Goal: Transaction & Acquisition: Purchase product/service

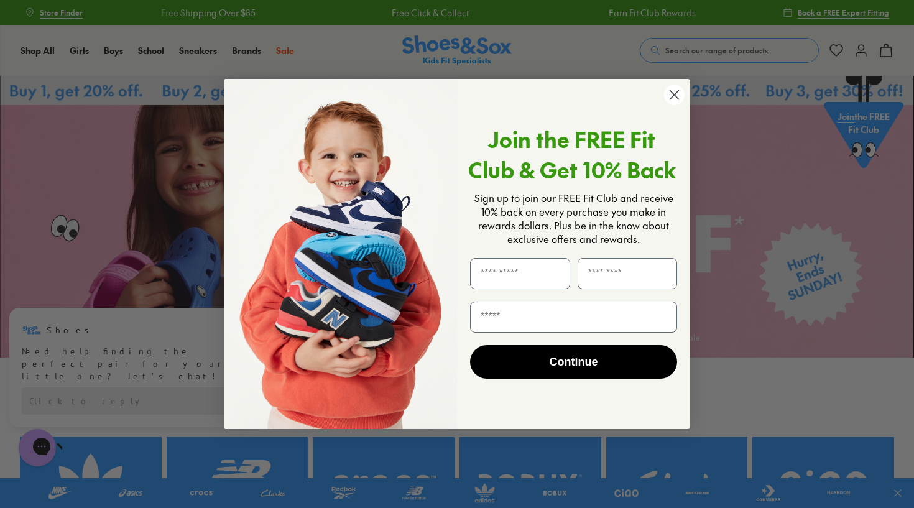
click at [680, 93] on circle "Close dialog" at bounding box center [674, 95] width 21 height 21
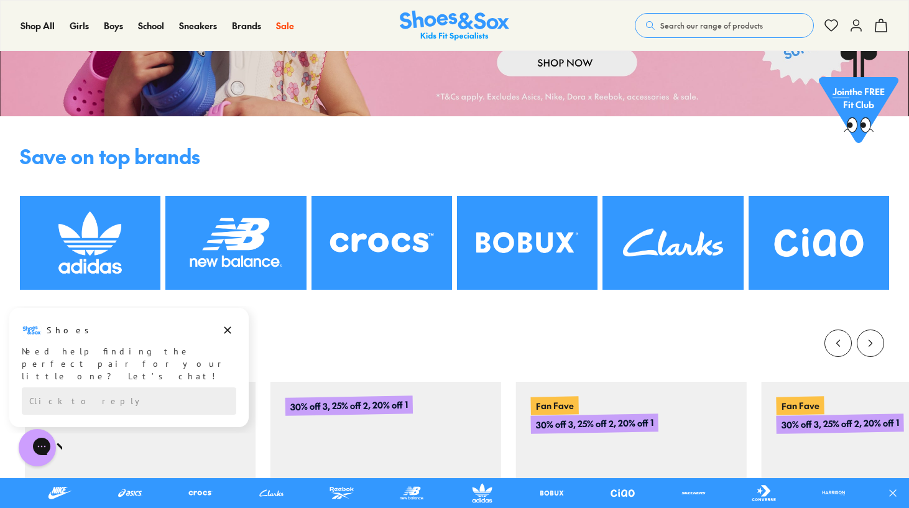
scroll to position [241, 0]
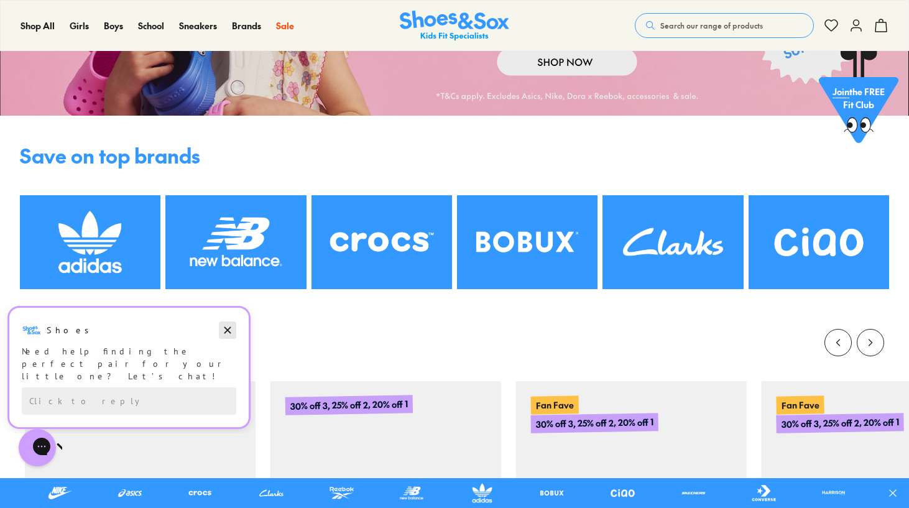
click at [226, 322] on button "Dismiss campaign" at bounding box center [227, 330] width 17 height 17
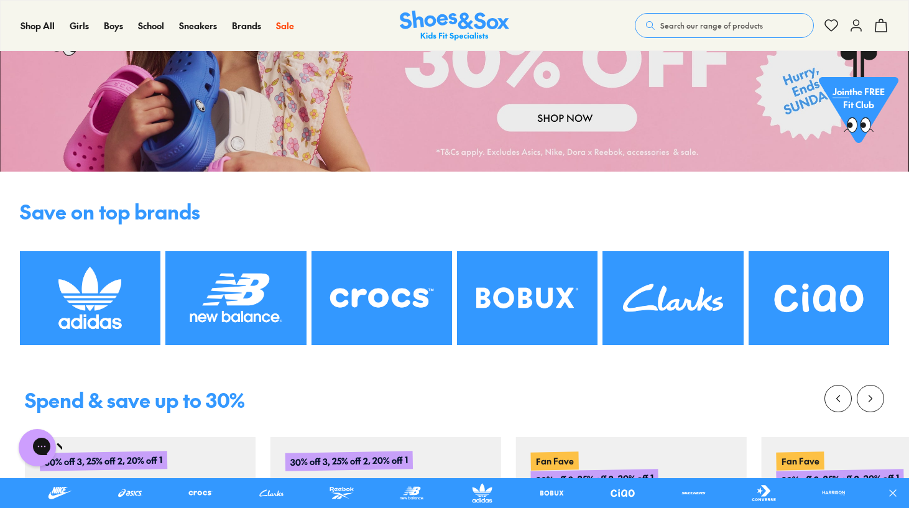
scroll to position [150, 0]
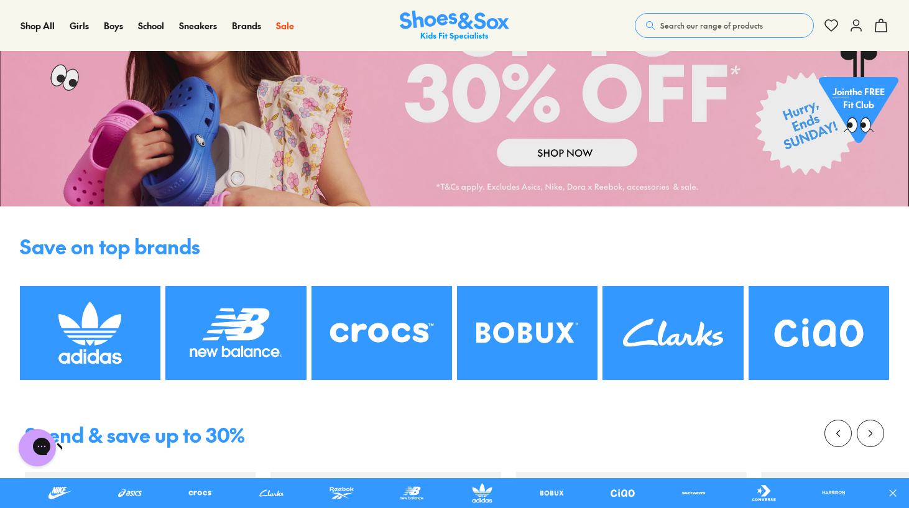
click at [773, 27] on button "Search our range of products" at bounding box center [724, 25] width 179 height 25
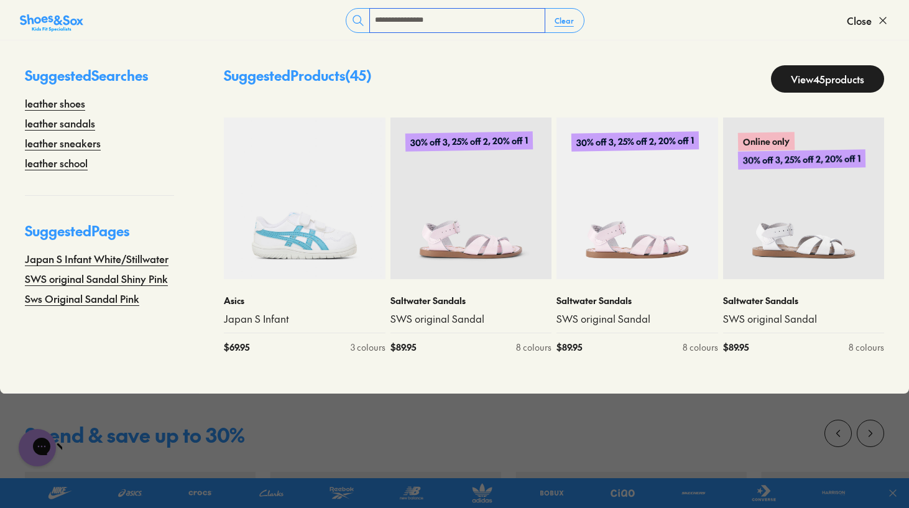
type input "**********"
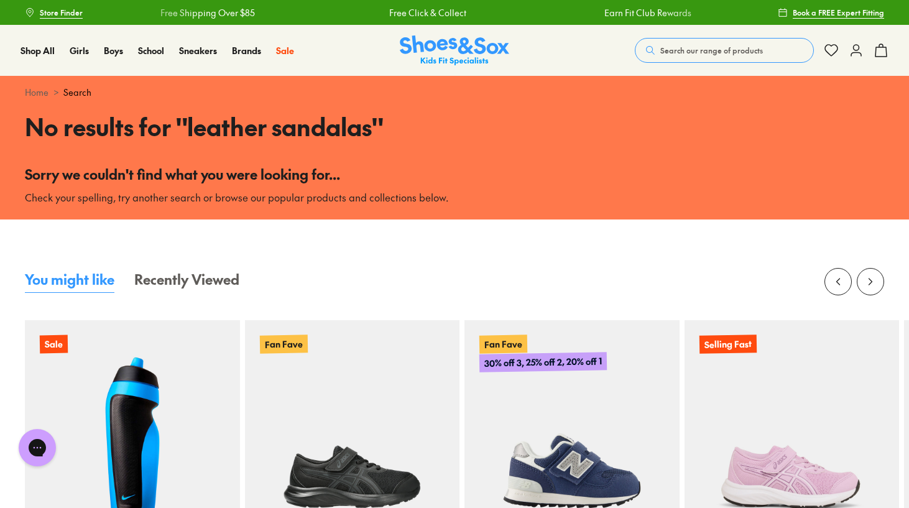
click at [726, 58] on button "Search our range of products" at bounding box center [724, 50] width 179 height 25
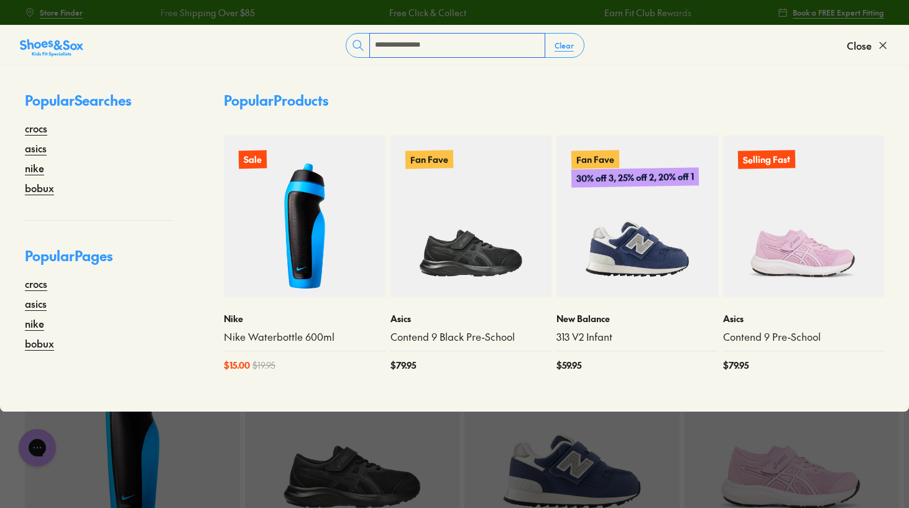
type input "**********"
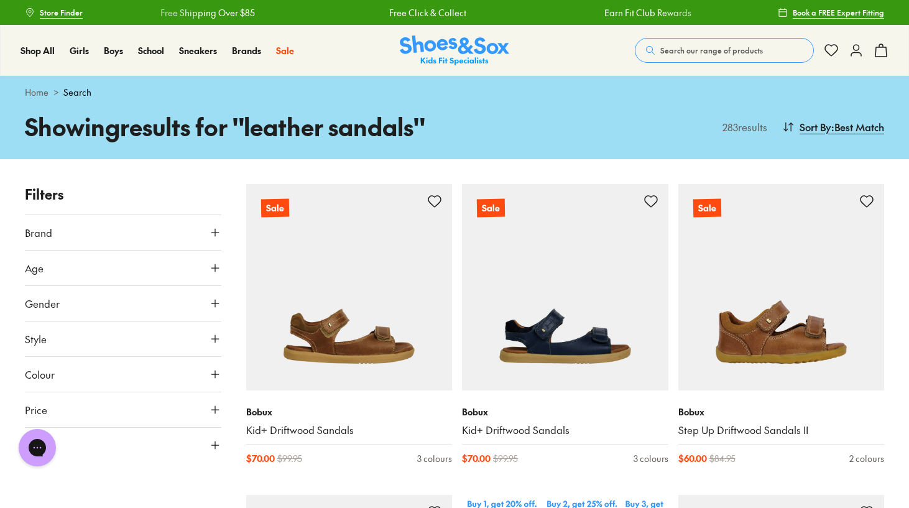
click at [216, 269] on icon at bounding box center [215, 268] width 12 height 12
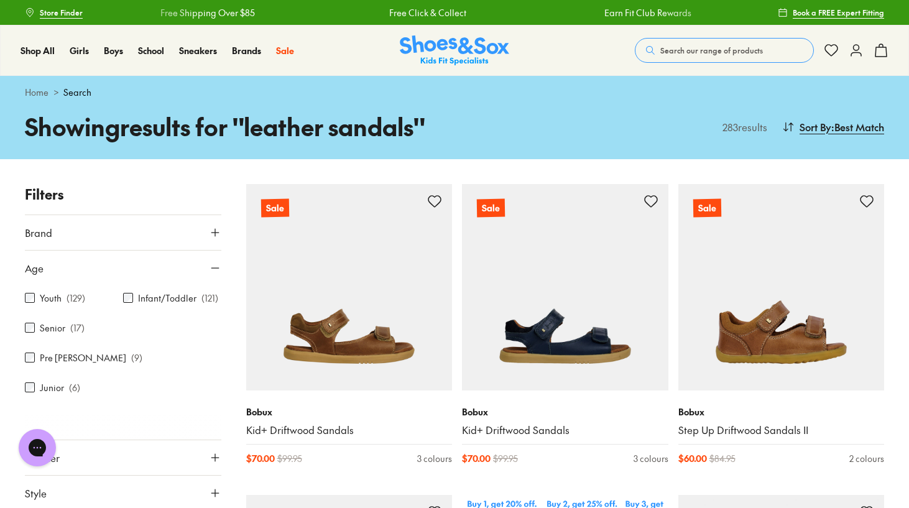
click at [216, 268] on use at bounding box center [214, 268] width 7 height 0
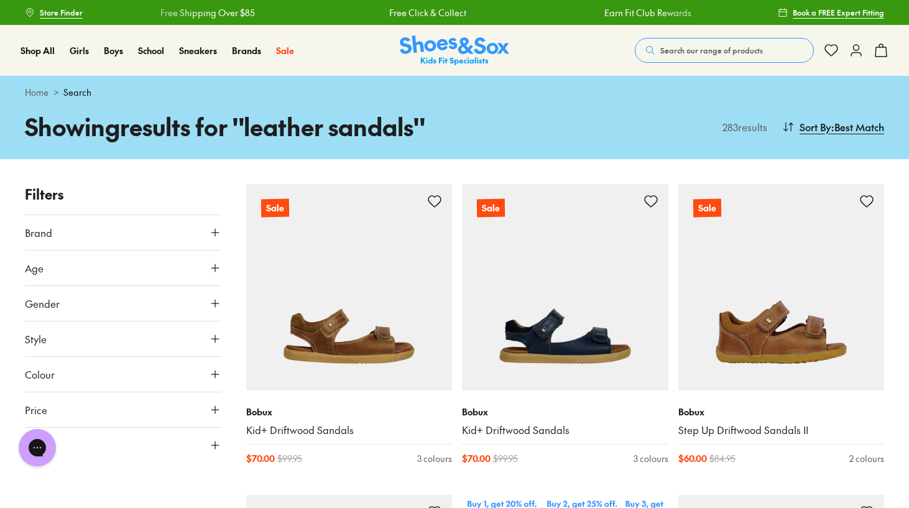
scroll to position [65, 0]
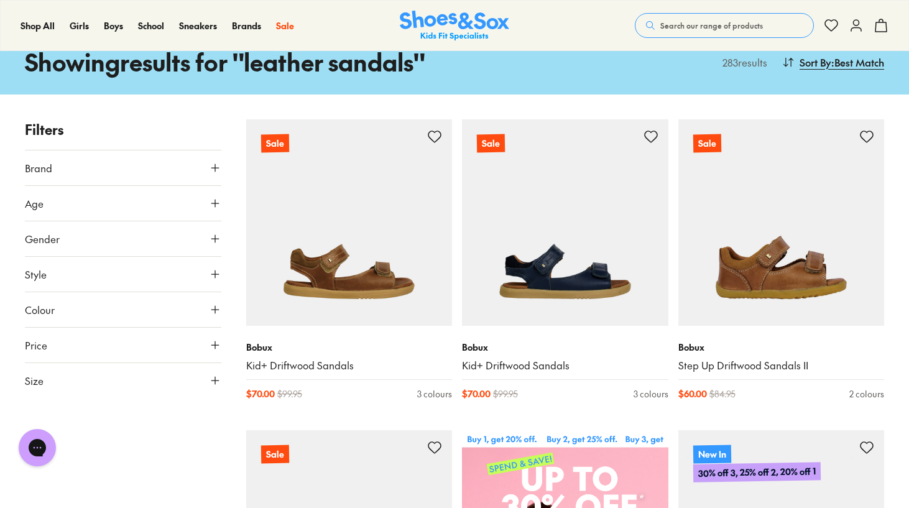
click at [213, 381] on icon at bounding box center [215, 380] width 12 height 12
click at [183, 456] on button "31" at bounding box center [179, 454] width 40 height 30
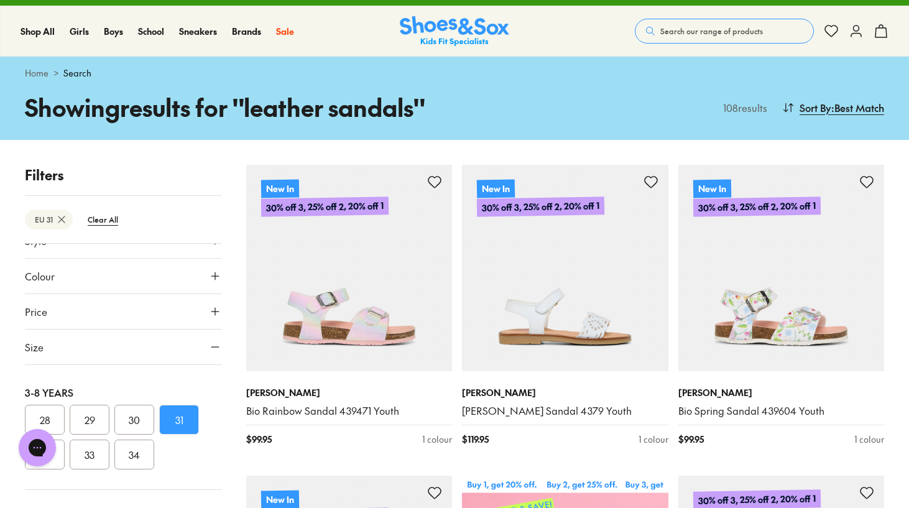
scroll to position [127, 0]
drag, startPoint x: 36, startPoint y: 450, endPoint x: 141, endPoint y: 379, distance: 126.8
click at [62, 425] on html "Chat with us" at bounding box center [37, 448] width 50 height 46
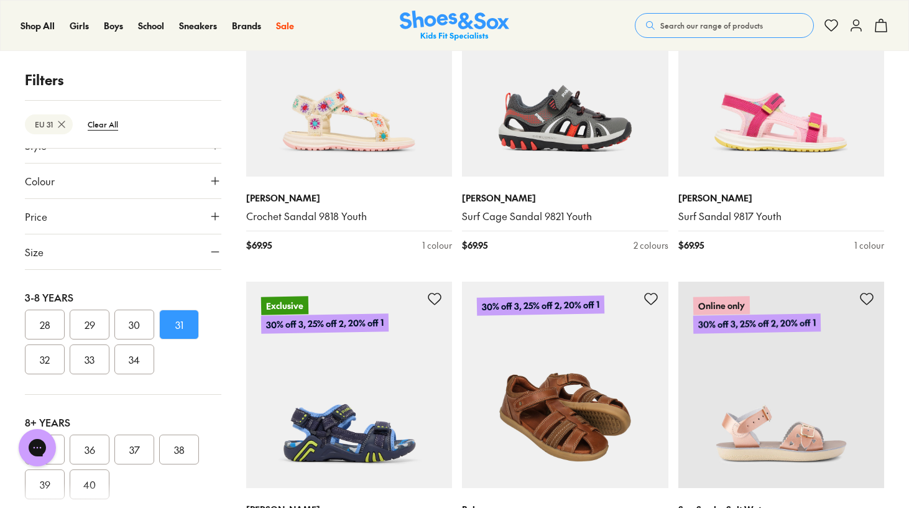
scroll to position [837, 0]
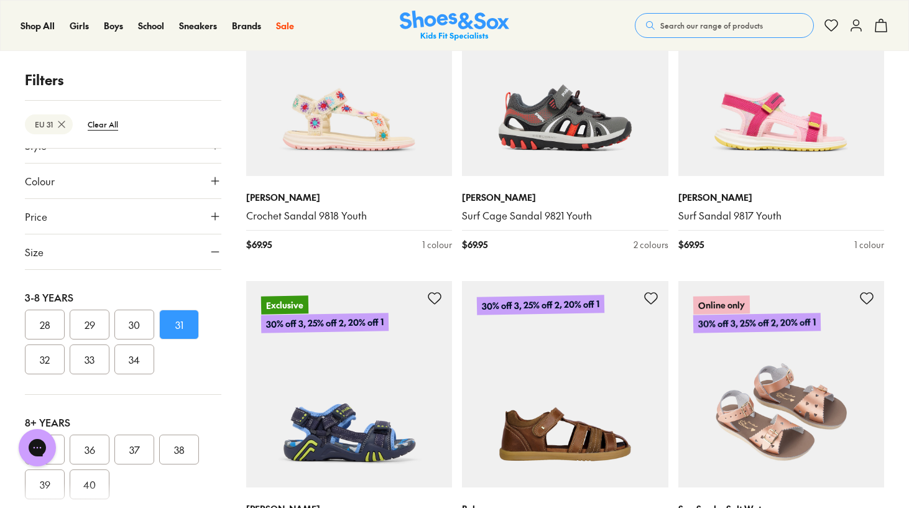
click at [782, 434] on img at bounding box center [782, 384] width 207 height 207
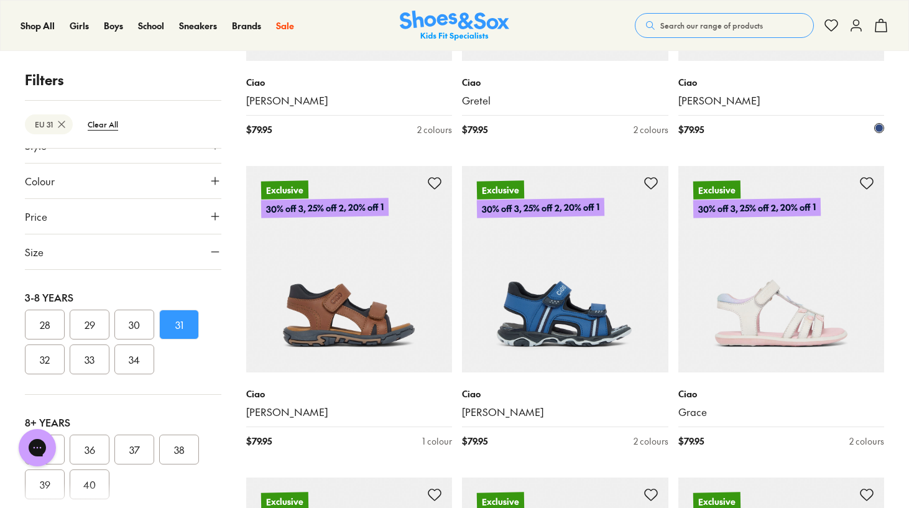
scroll to position [3136, 0]
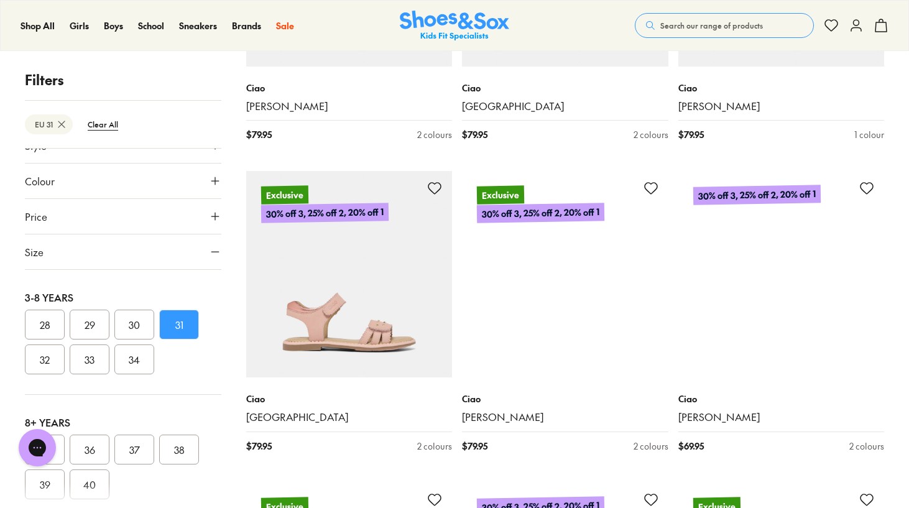
scroll to position [1, 0]
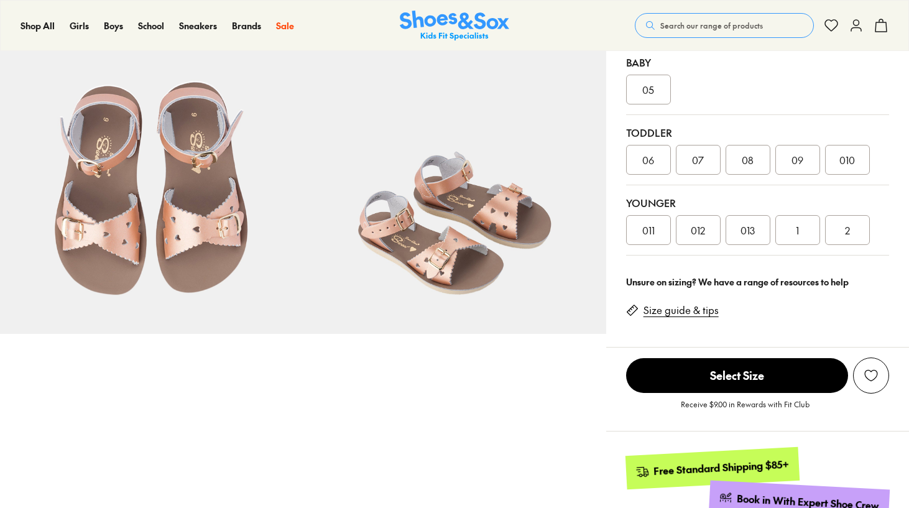
select select "*"
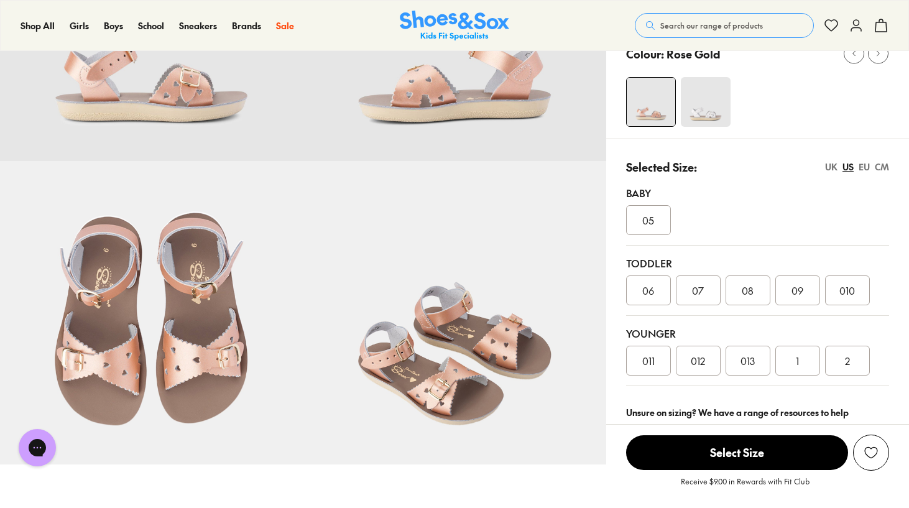
click at [731, 118] on div at bounding box center [767, 102] width 283 height 51
click at [709, 115] on img at bounding box center [706, 102] width 50 height 50
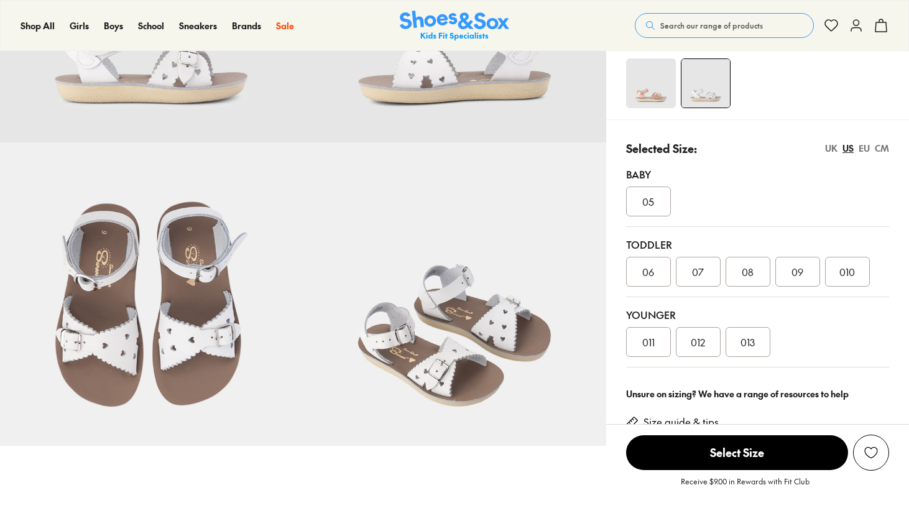
scroll to position [197, 0]
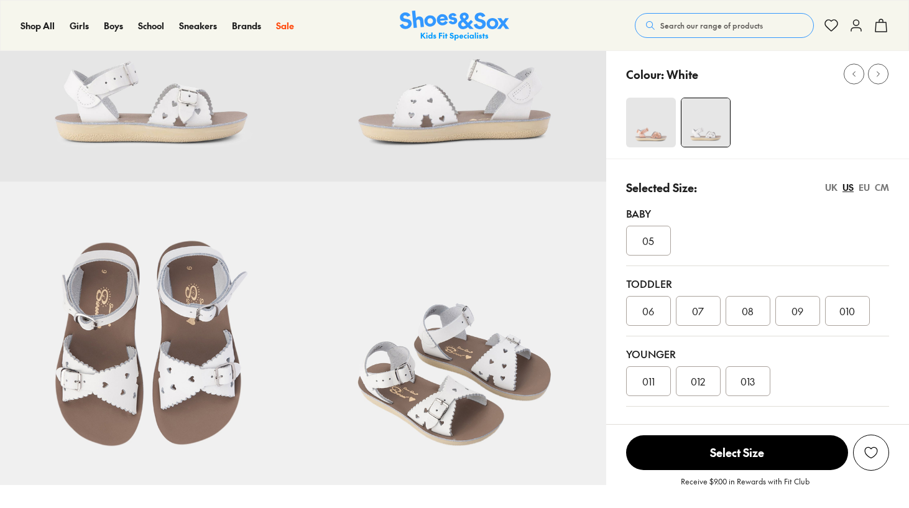
select select "*"
